Goal: Information Seeking & Learning: Check status

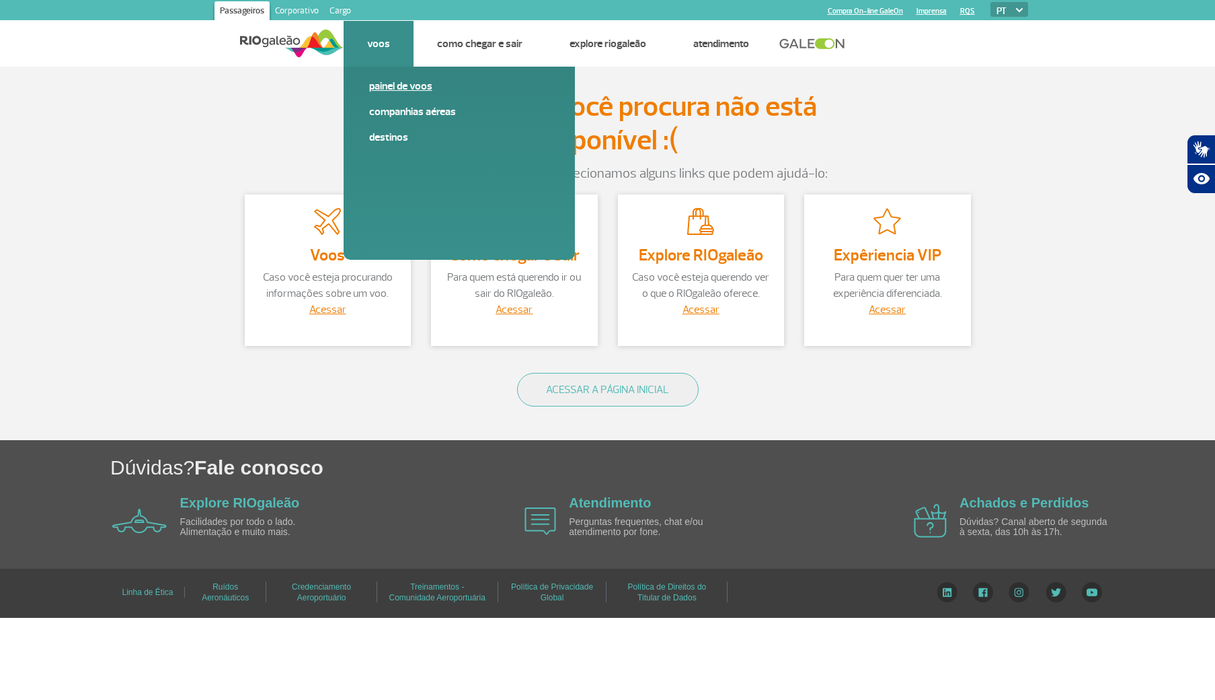
click at [402, 83] on link "Painel de voos" at bounding box center [459, 86] width 180 height 15
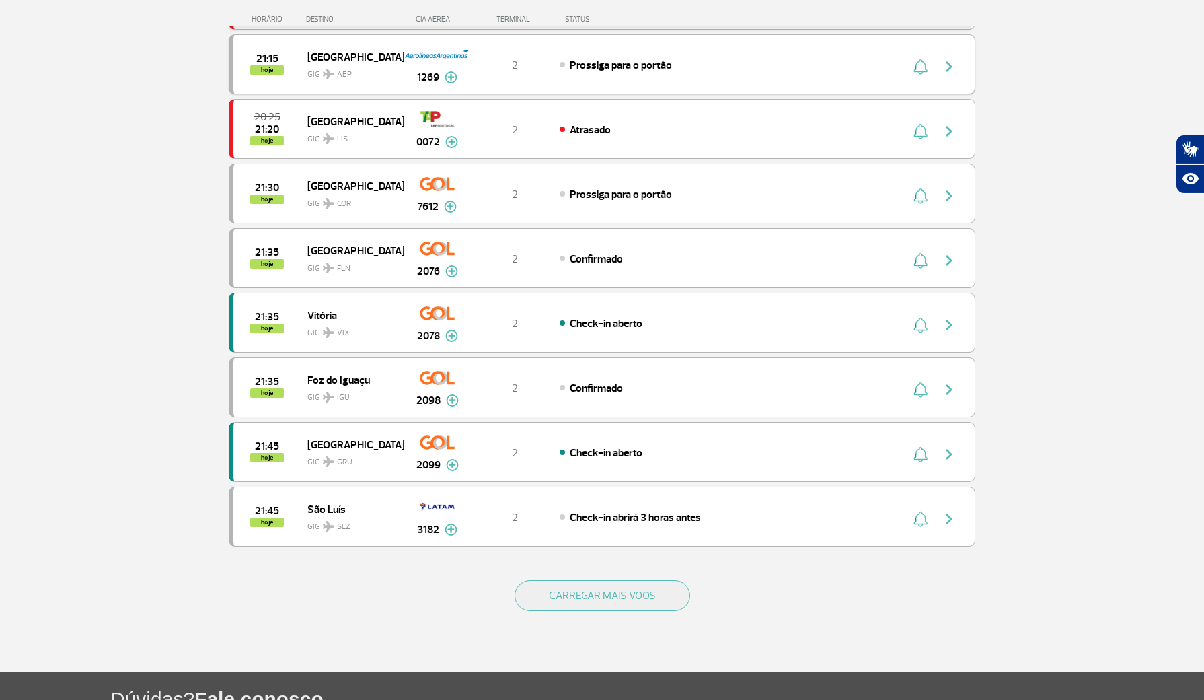
scroll to position [977, 0]
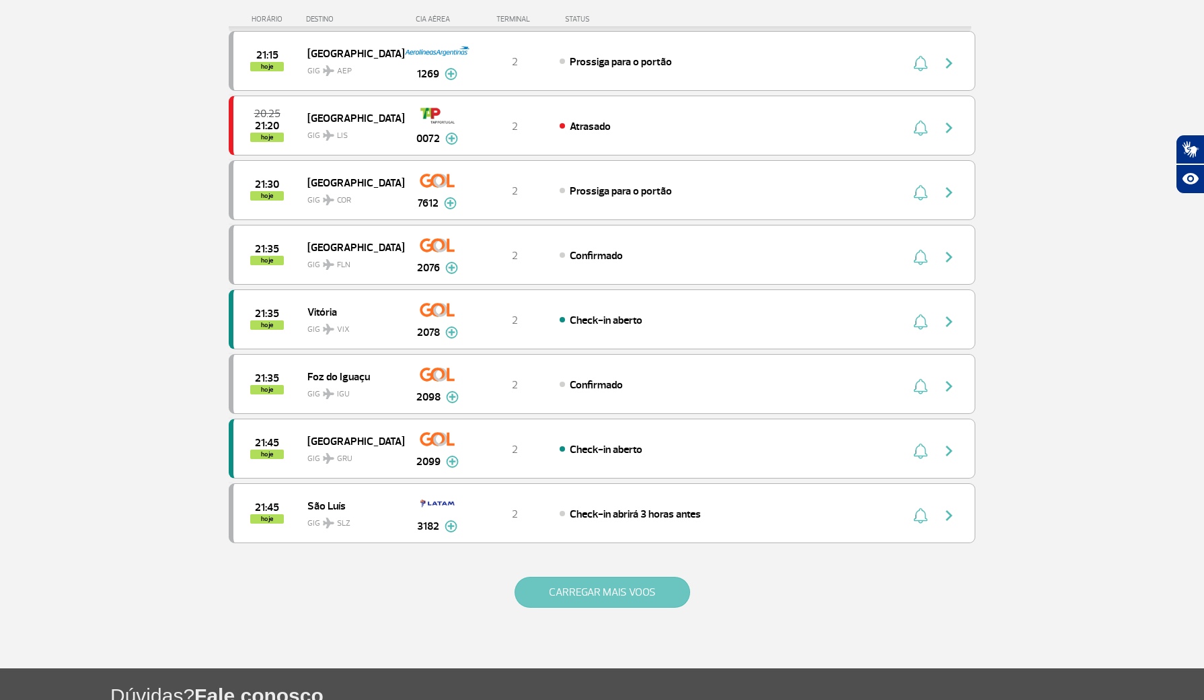
click at [539, 607] on button "CARREGAR MAIS VOOS" at bounding box center [603, 591] width 176 height 31
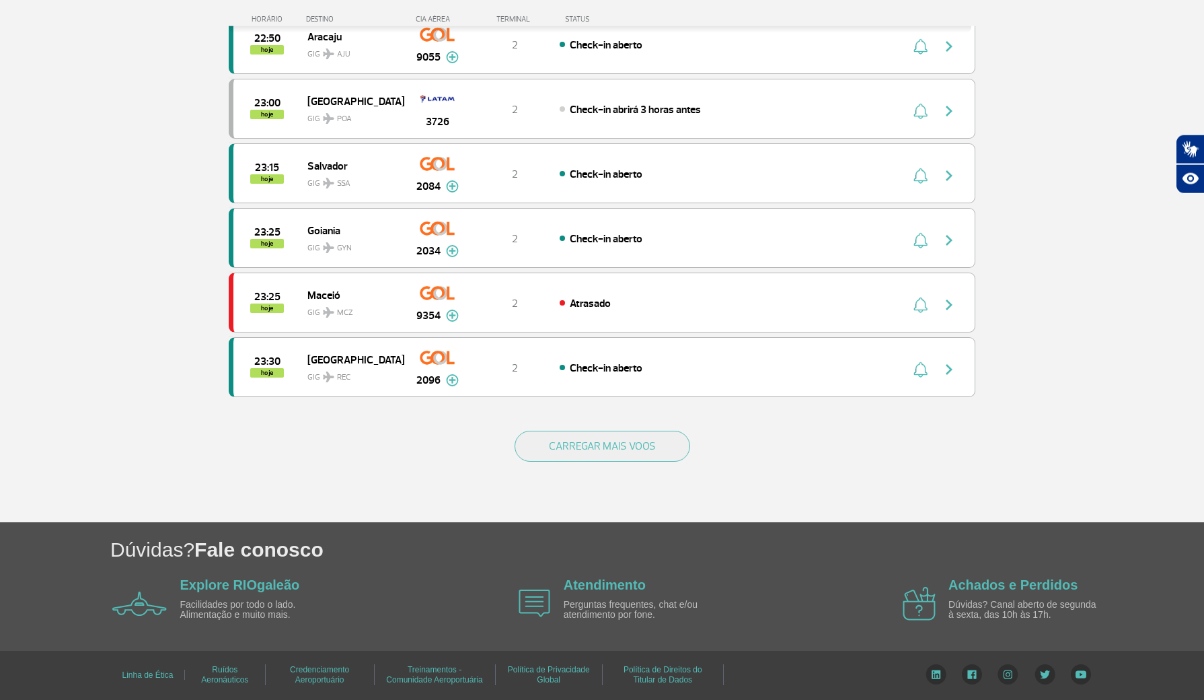
scroll to position [2575, 0]
click at [631, 448] on button "CARREGAR MAIS VOOS" at bounding box center [603, 445] width 176 height 31
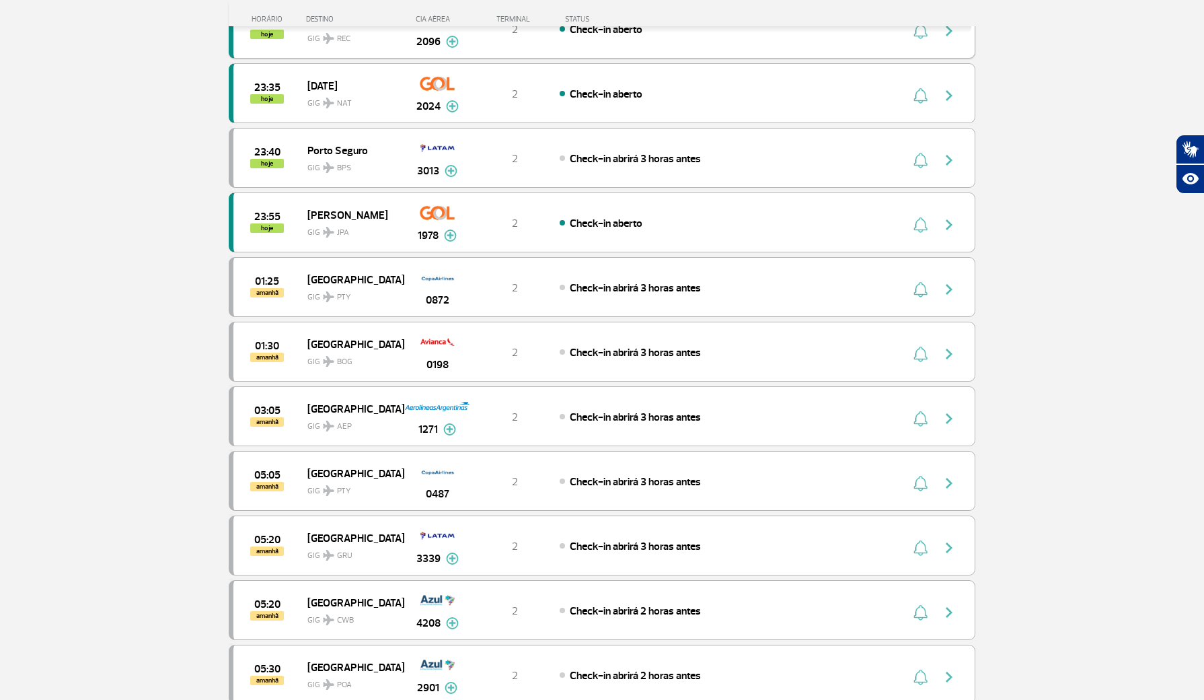
scroll to position [2930, 0]
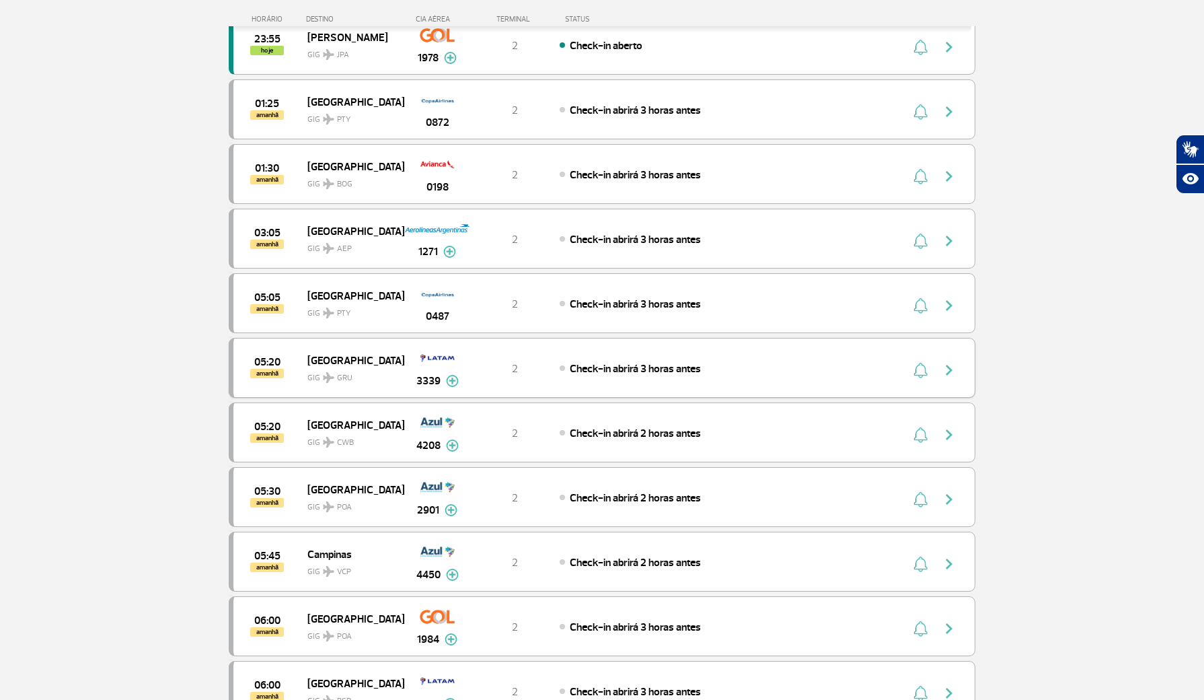
drag, startPoint x: 412, startPoint y: 557, endPoint x: 402, endPoint y: 546, distance: 15.3
click at [408, 389] on div "3339" at bounding box center [437, 367] width 67 height 42
click at [402, 398] on div "05:20 amanhã São Paulo GIG GRU 3339 2 Check-in abrirá 3 horas antes Parcerias: …" at bounding box center [602, 368] width 747 height 60
click at [552, 398] on div "05:20 amanhã São Paulo GIG GRU 3339 2 Check-in abrirá 3 horas antes Parcerias: …" at bounding box center [602, 368] width 747 height 60
click at [701, 398] on div "05:20 amanhã São Paulo GIG GRU 3339 2 Check-in abrirá 3 horas antes Parcerias: …" at bounding box center [602, 368] width 747 height 60
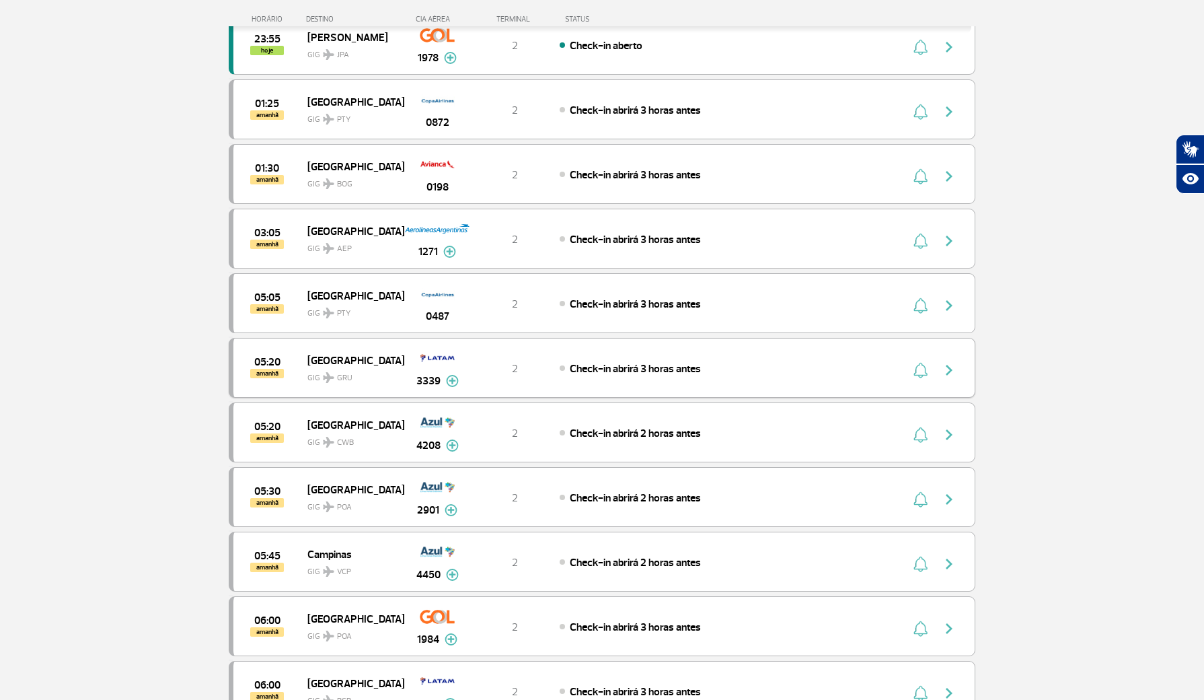
click at [697, 398] on div "05:20 amanhã São Paulo GIG GRU 3339 2 Check-in abrirá 3 horas antes Parcerias: …" at bounding box center [602, 368] width 747 height 60
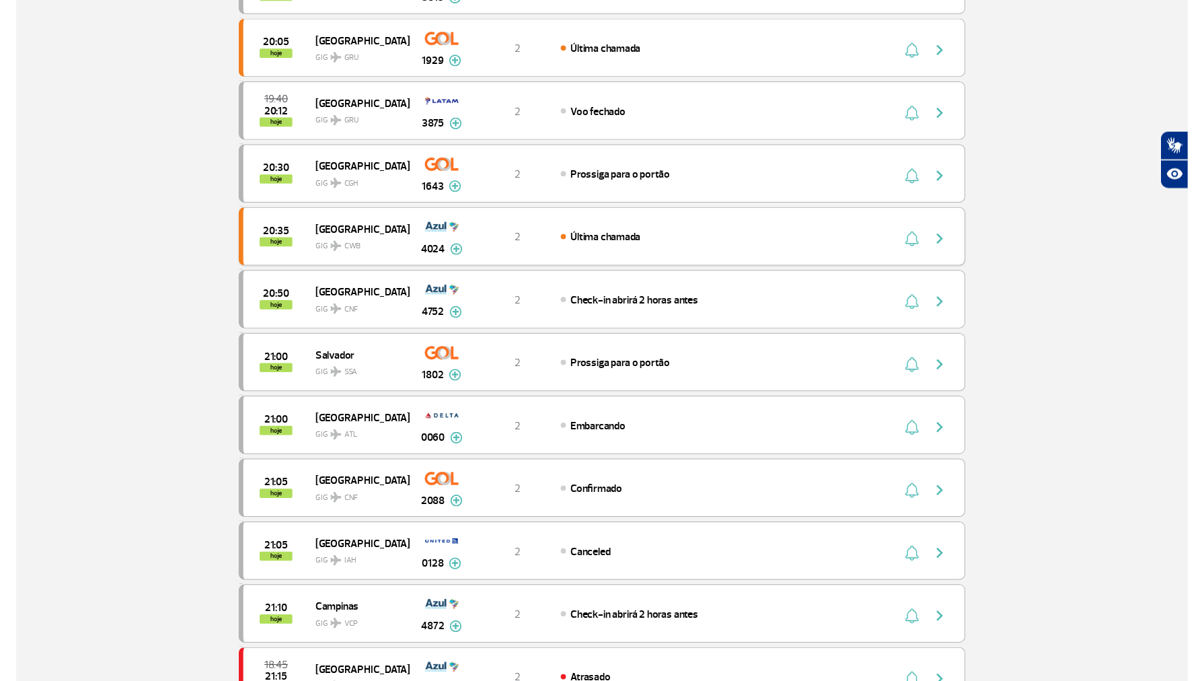
scroll to position [0, 0]
